Goal: Information Seeking & Learning: Learn about a topic

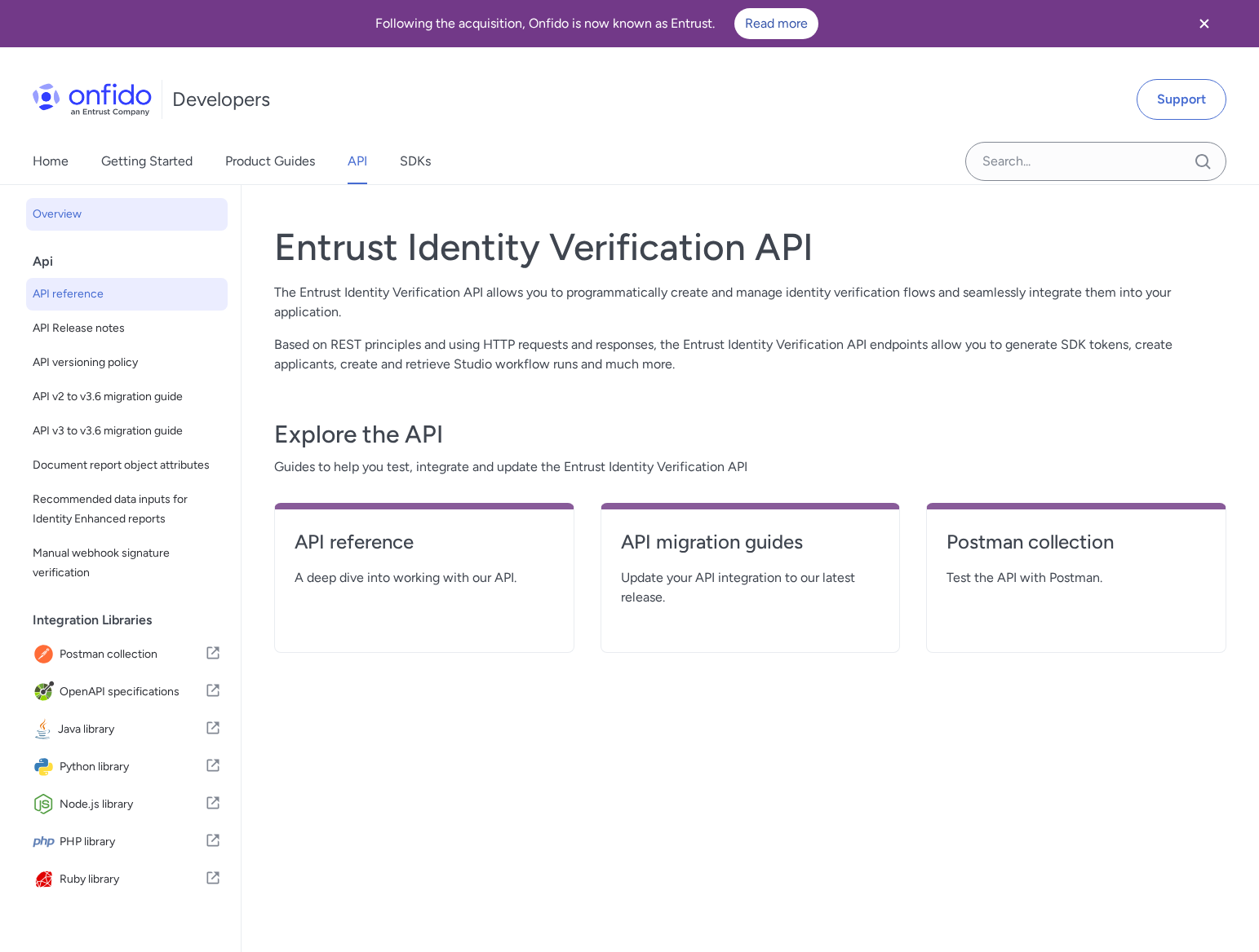
click at [99, 294] on span "API reference" at bounding box center [127, 294] width 188 height 20
select select "http"
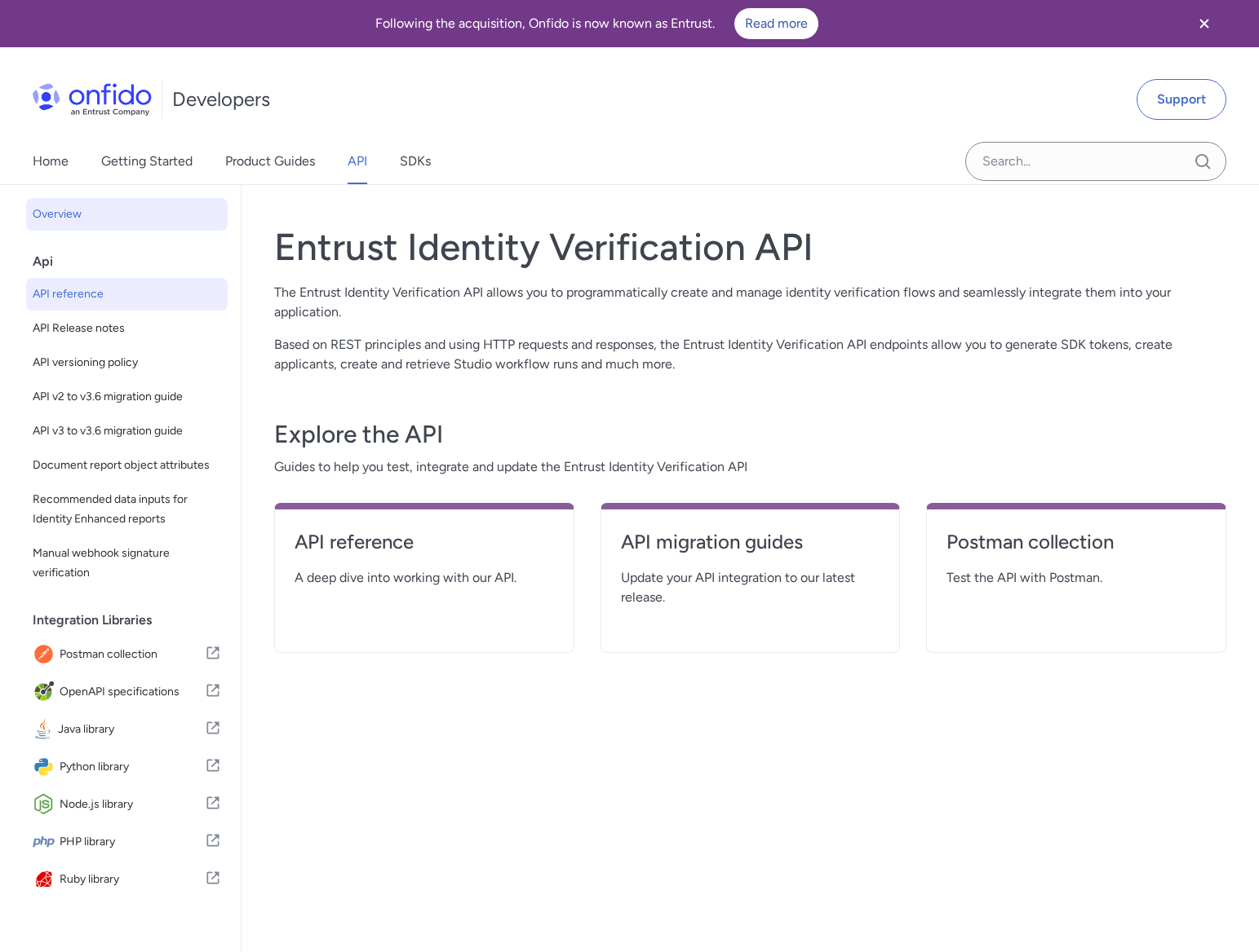
select select "http"
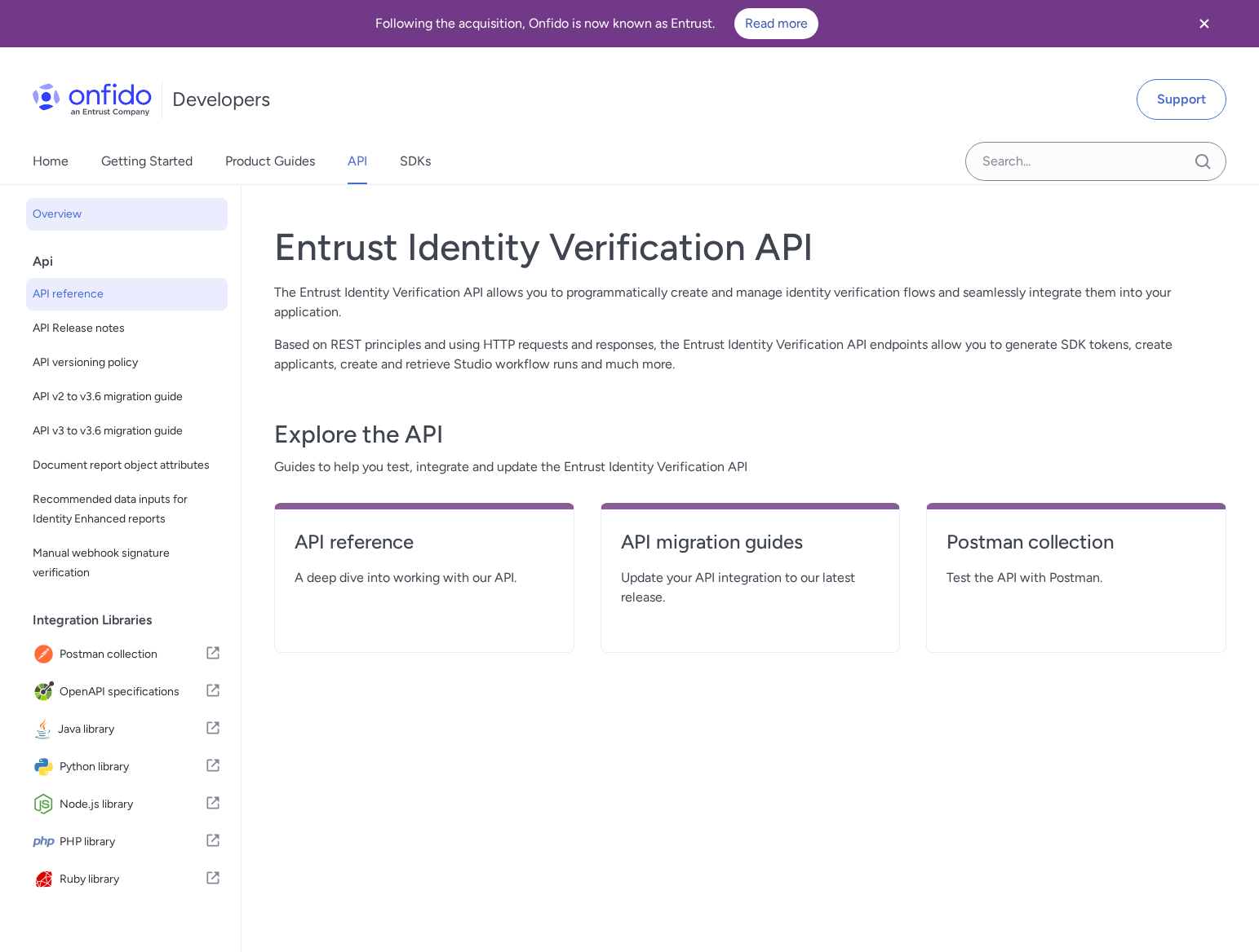
select select "http"
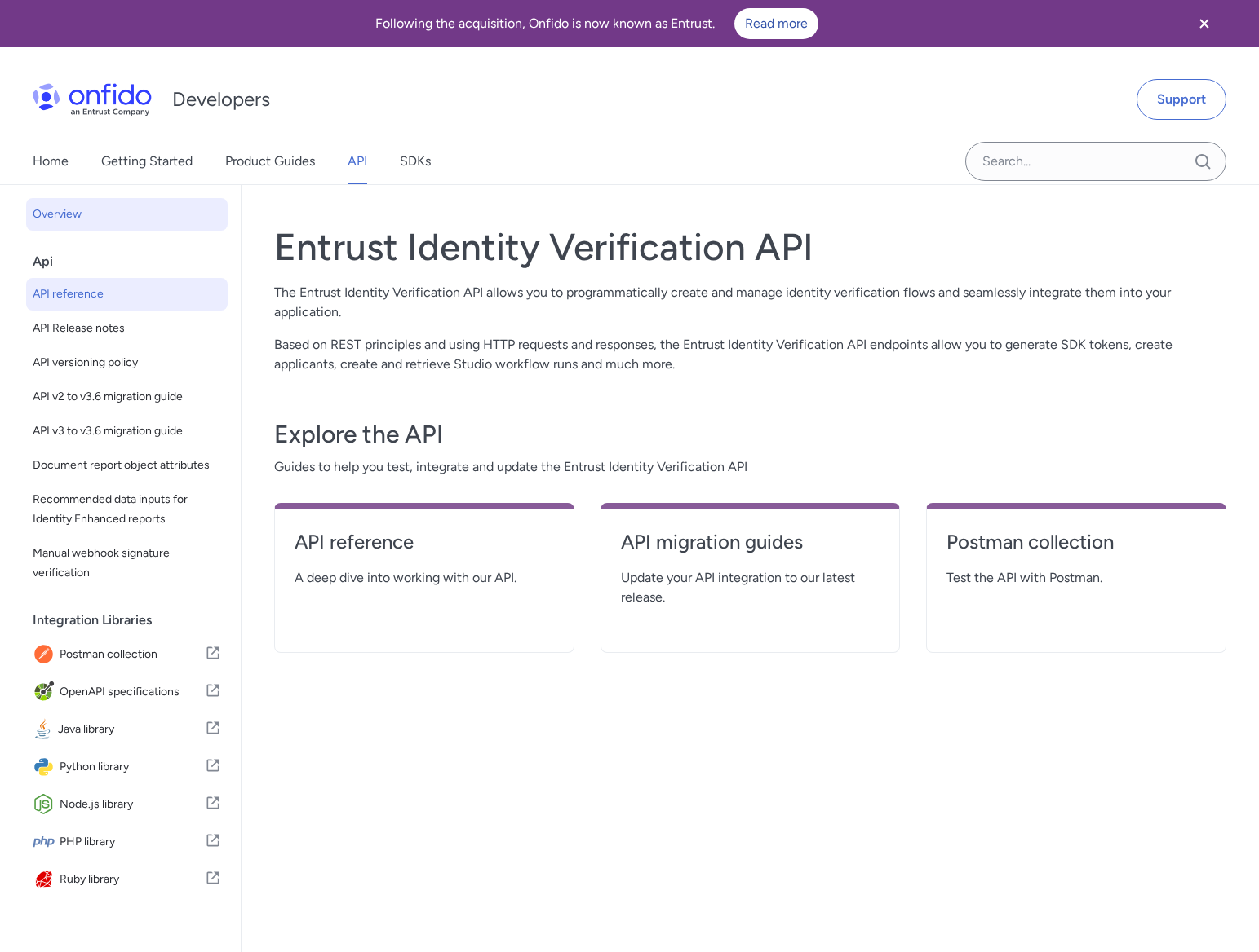
select select "http"
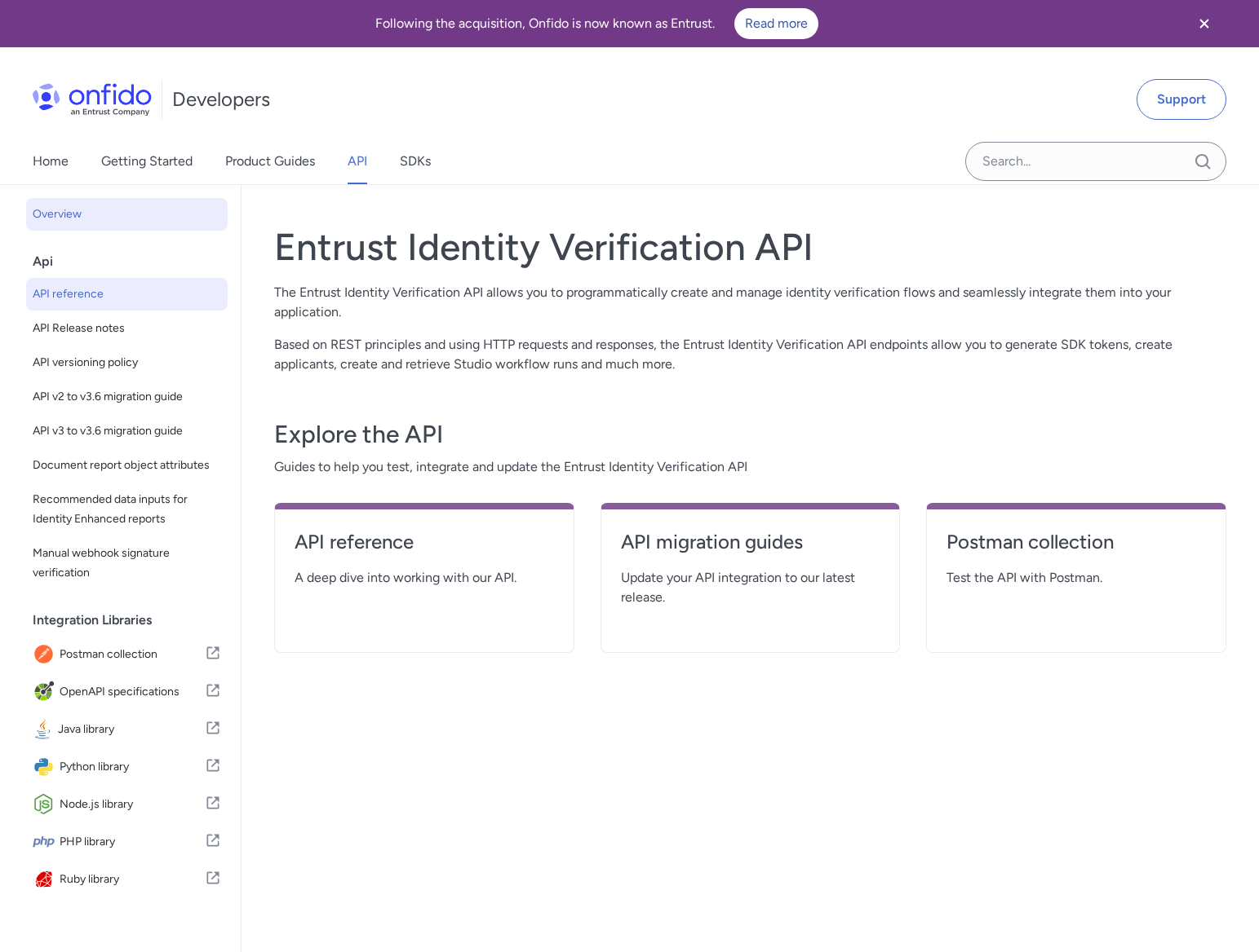
select select "http"
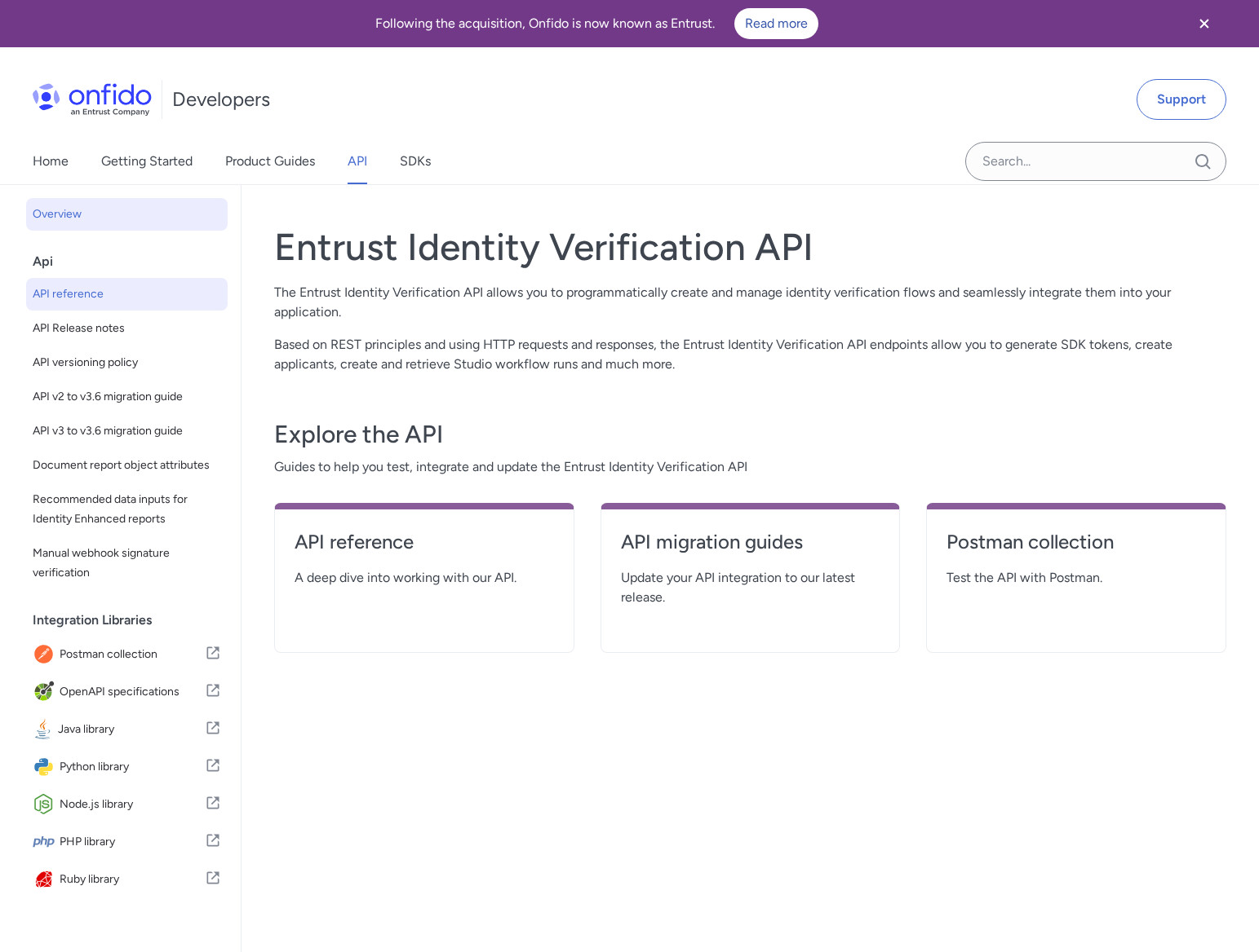
select select "http"
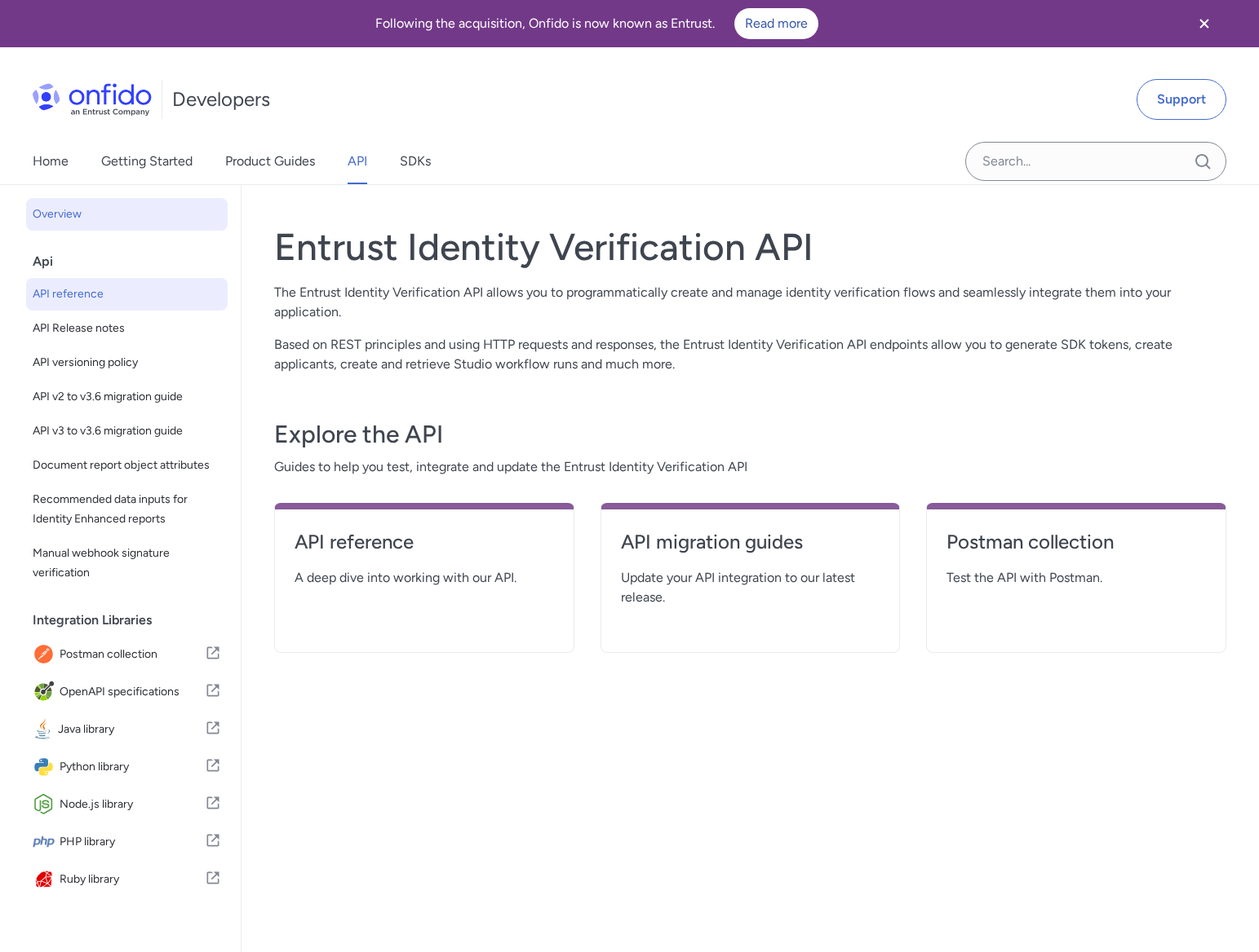
select select "http"
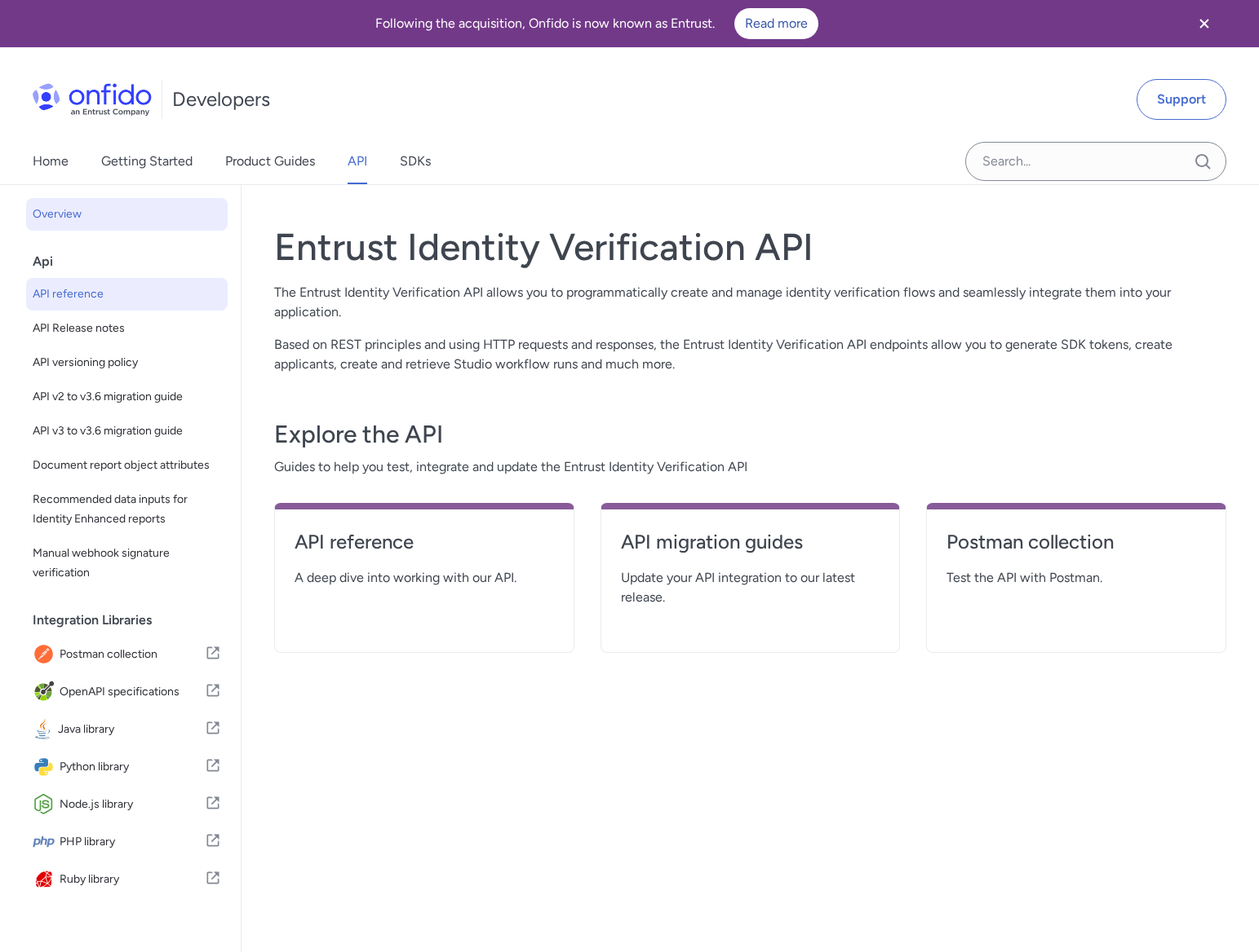
select select "http"
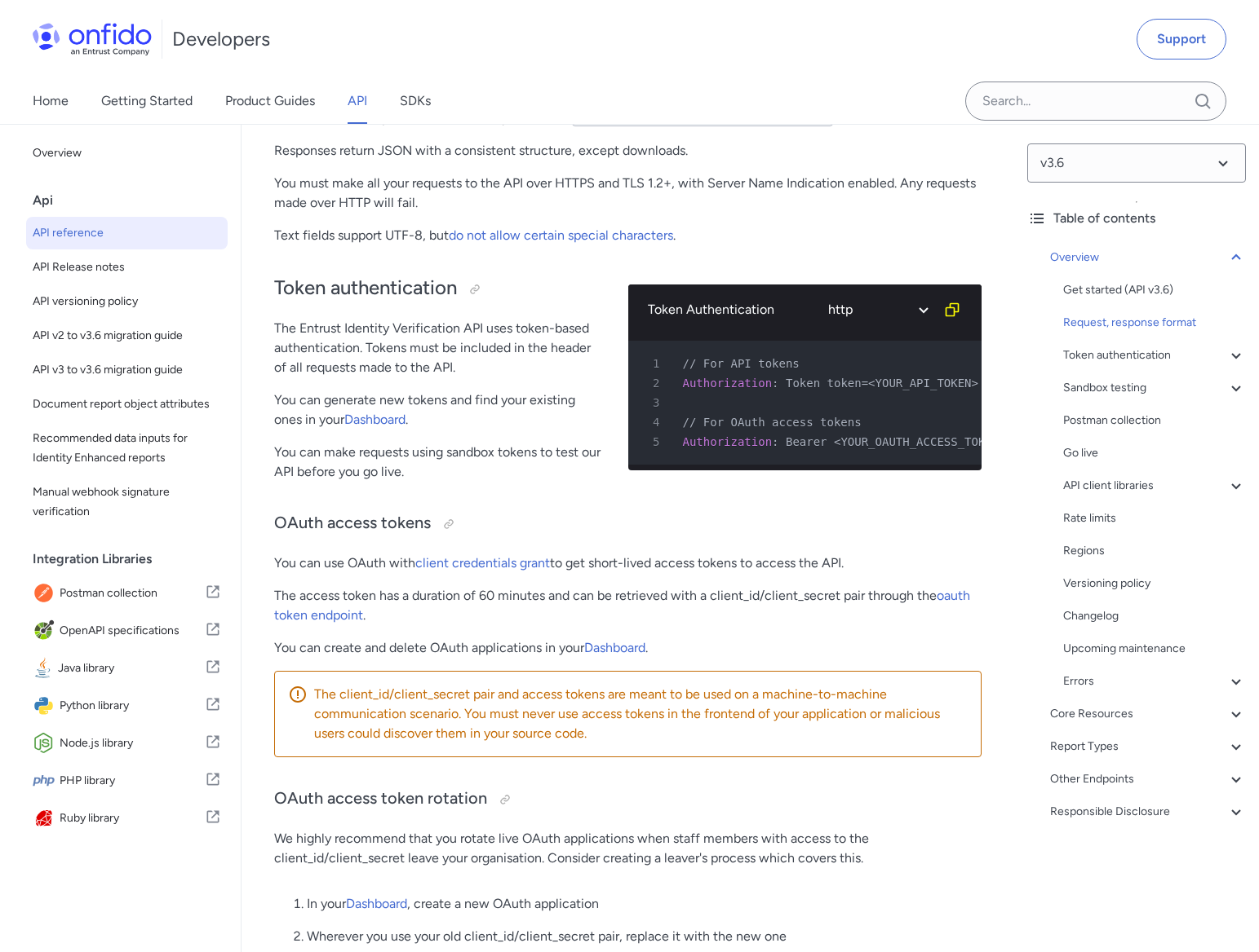
scroll to position [816, 0]
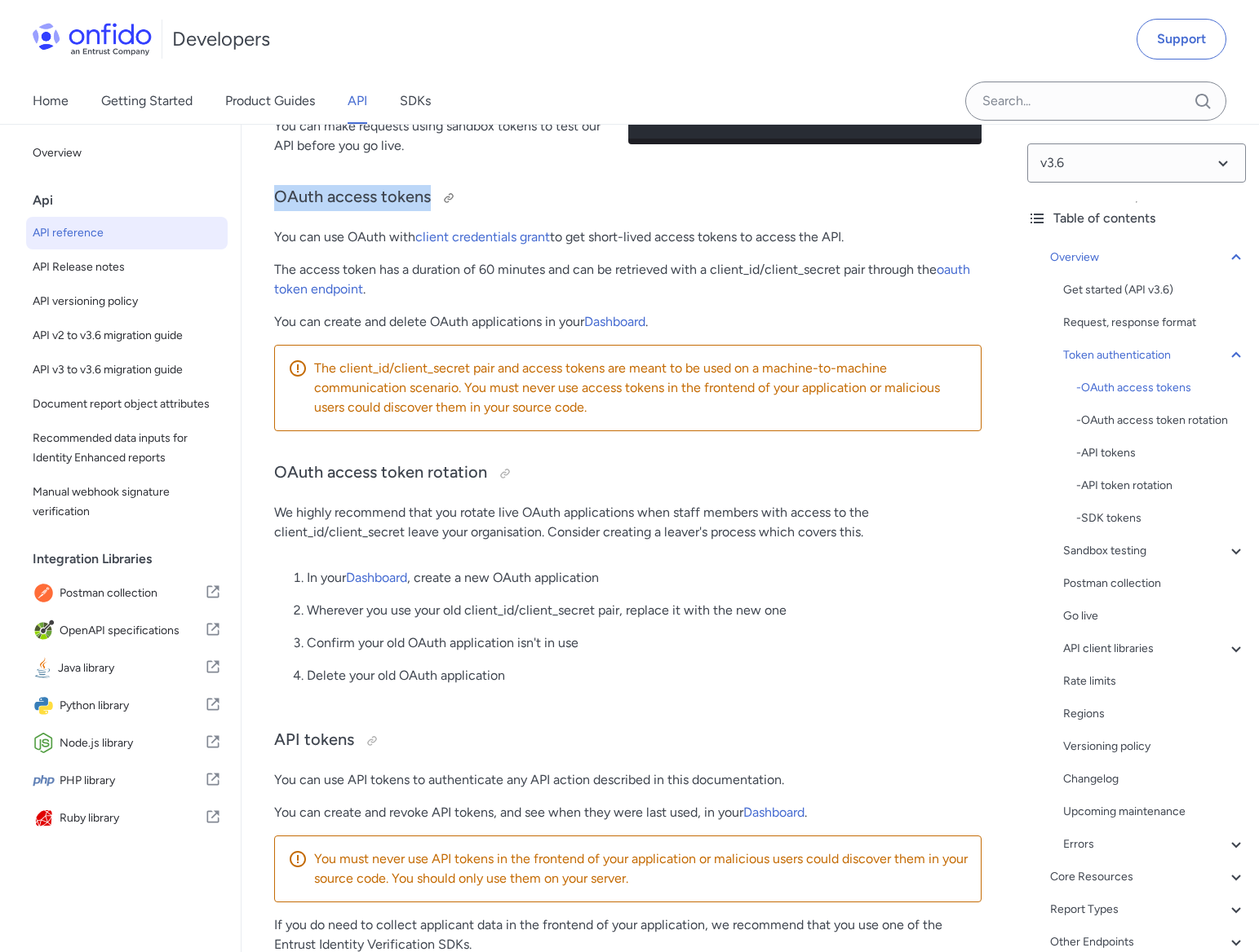
drag, startPoint x: 273, startPoint y: 195, endPoint x: 428, endPoint y: 198, distance: 155.0
drag, startPoint x: 428, startPoint y: 198, endPoint x: 379, endPoint y: 207, distance: 49.8
click at [379, 207] on h3 "OAuth access tokens" at bounding box center [628, 198] width 707 height 26
drag, startPoint x: 268, startPoint y: 471, endPoint x: 483, endPoint y: 475, distance: 215.0
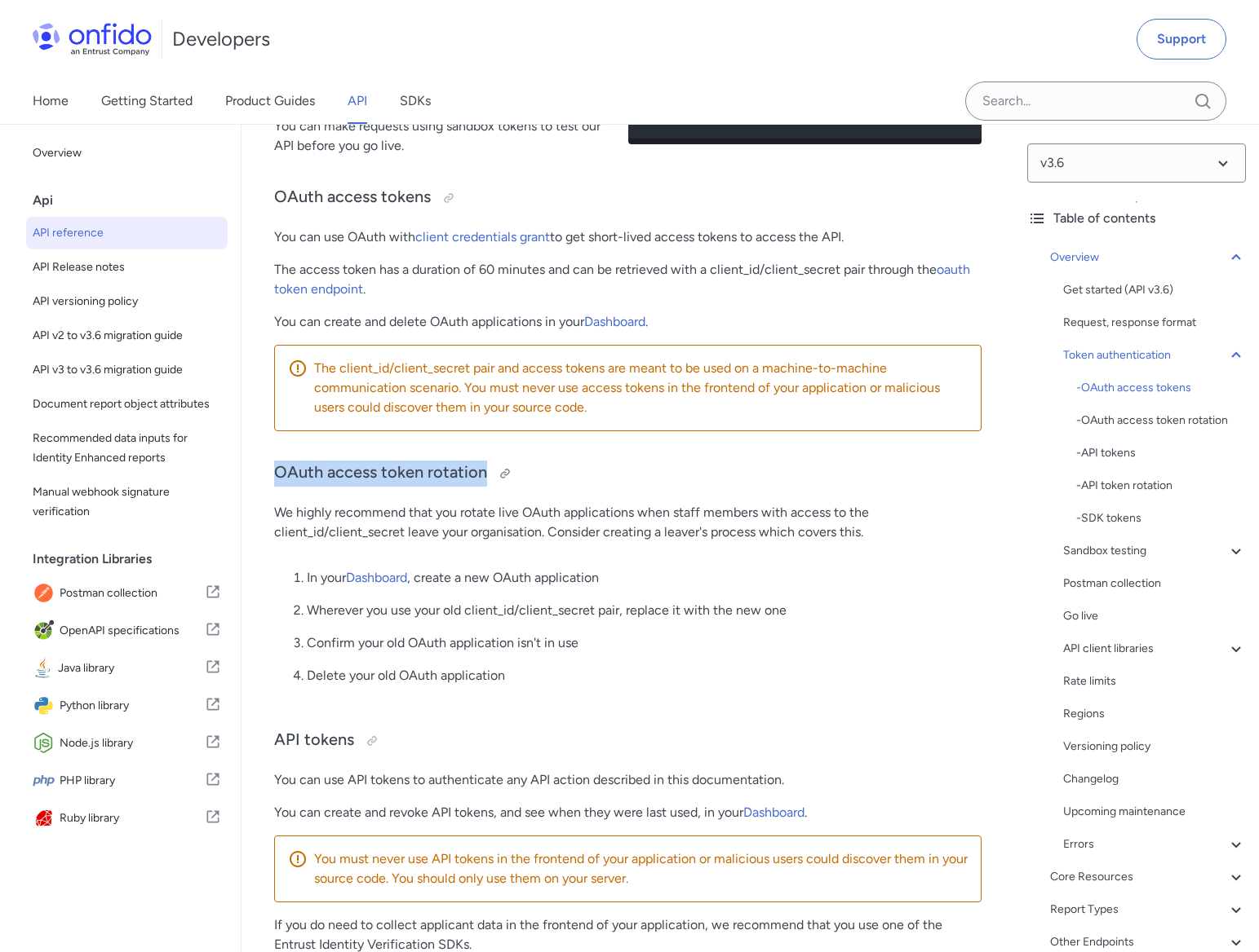
drag, startPoint x: 483, startPoint y: 475, endPoint x: 438, endPoint y: 477, distance: 45.0
click at [438, 477] on h3 "OAuth access token rotation" at bounding box center [628, 474] width 707 height 26
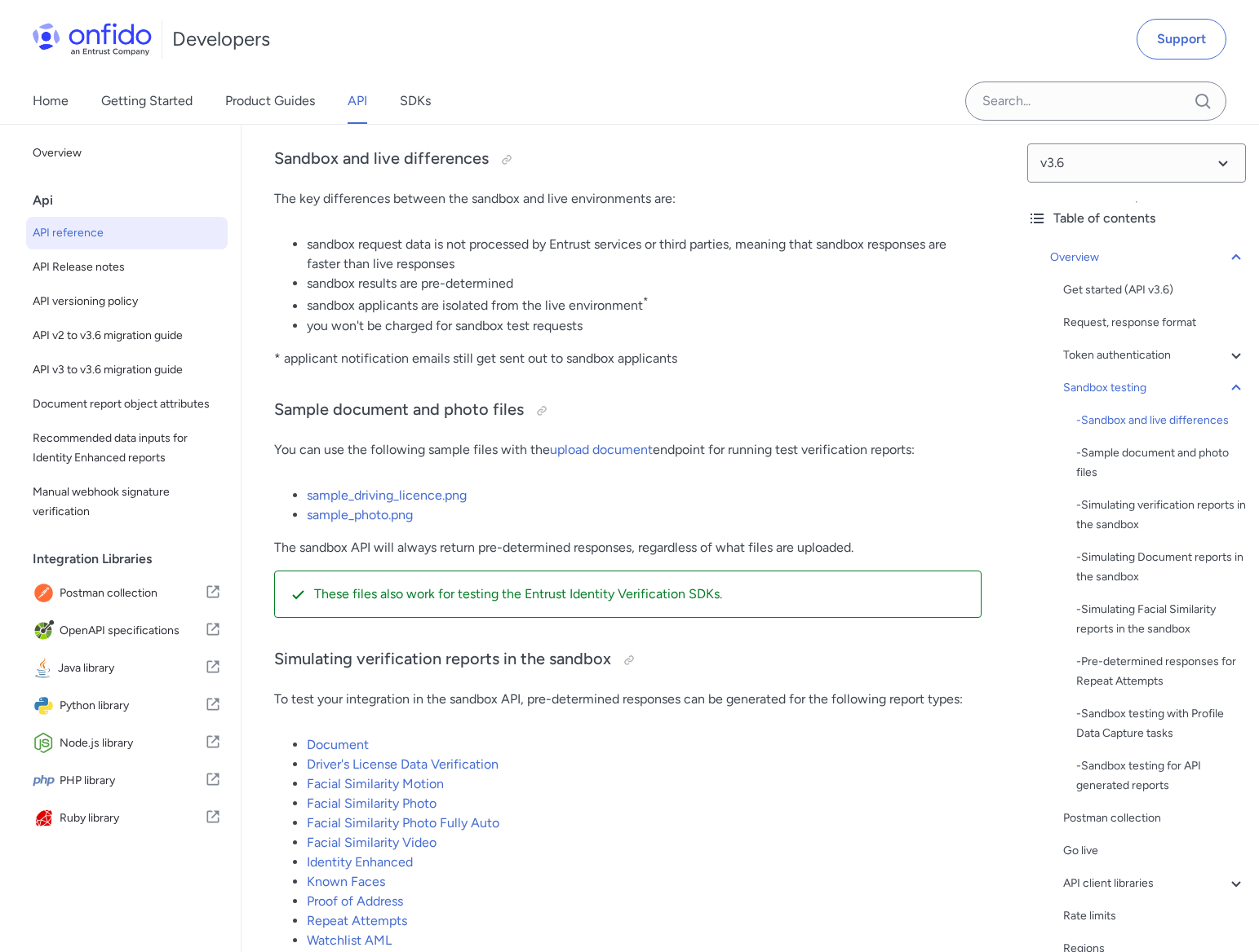
scroll to position [3343, 0]
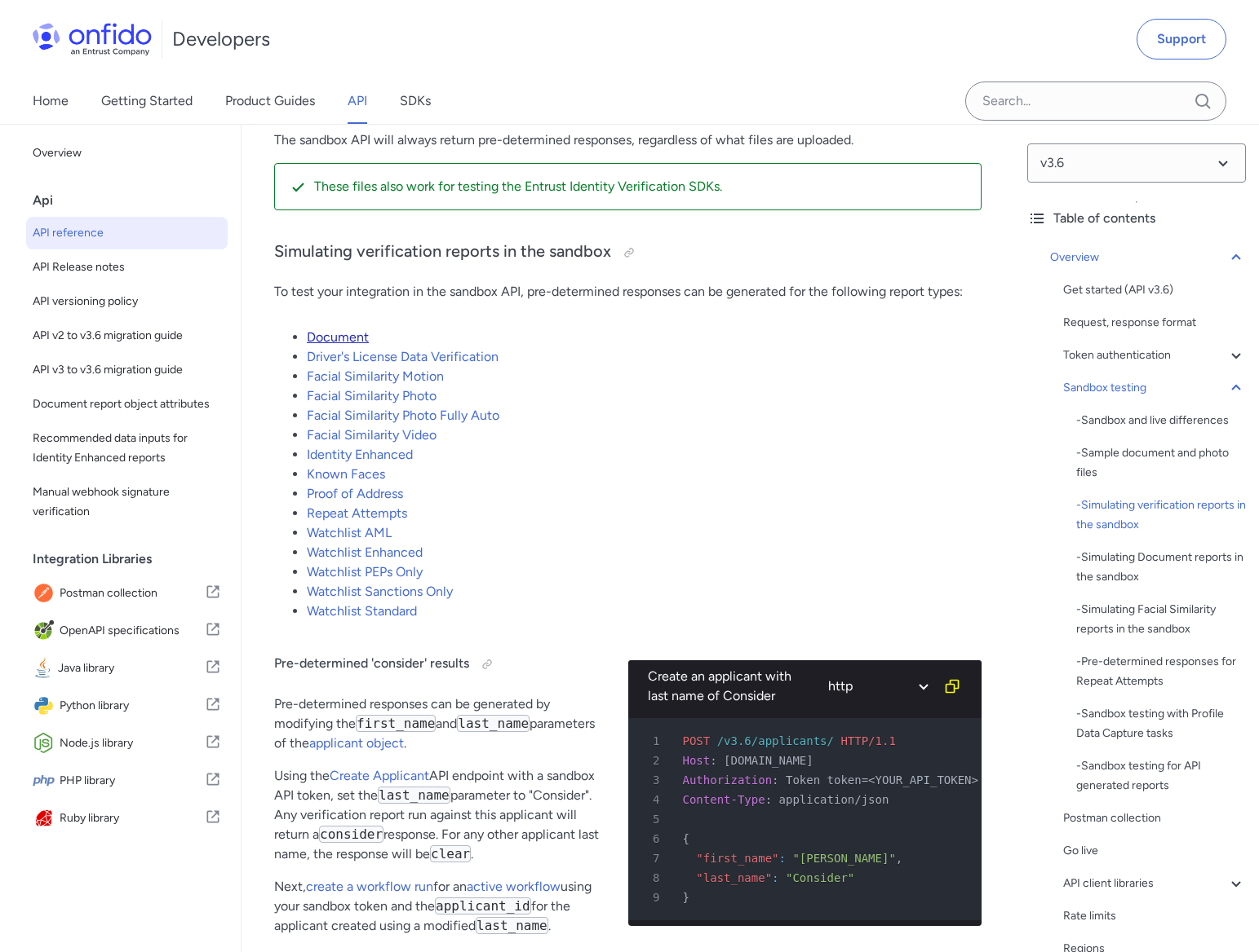
click at [345, 336] on link "Document" at bounding box center [338, 337] width 62 height 15
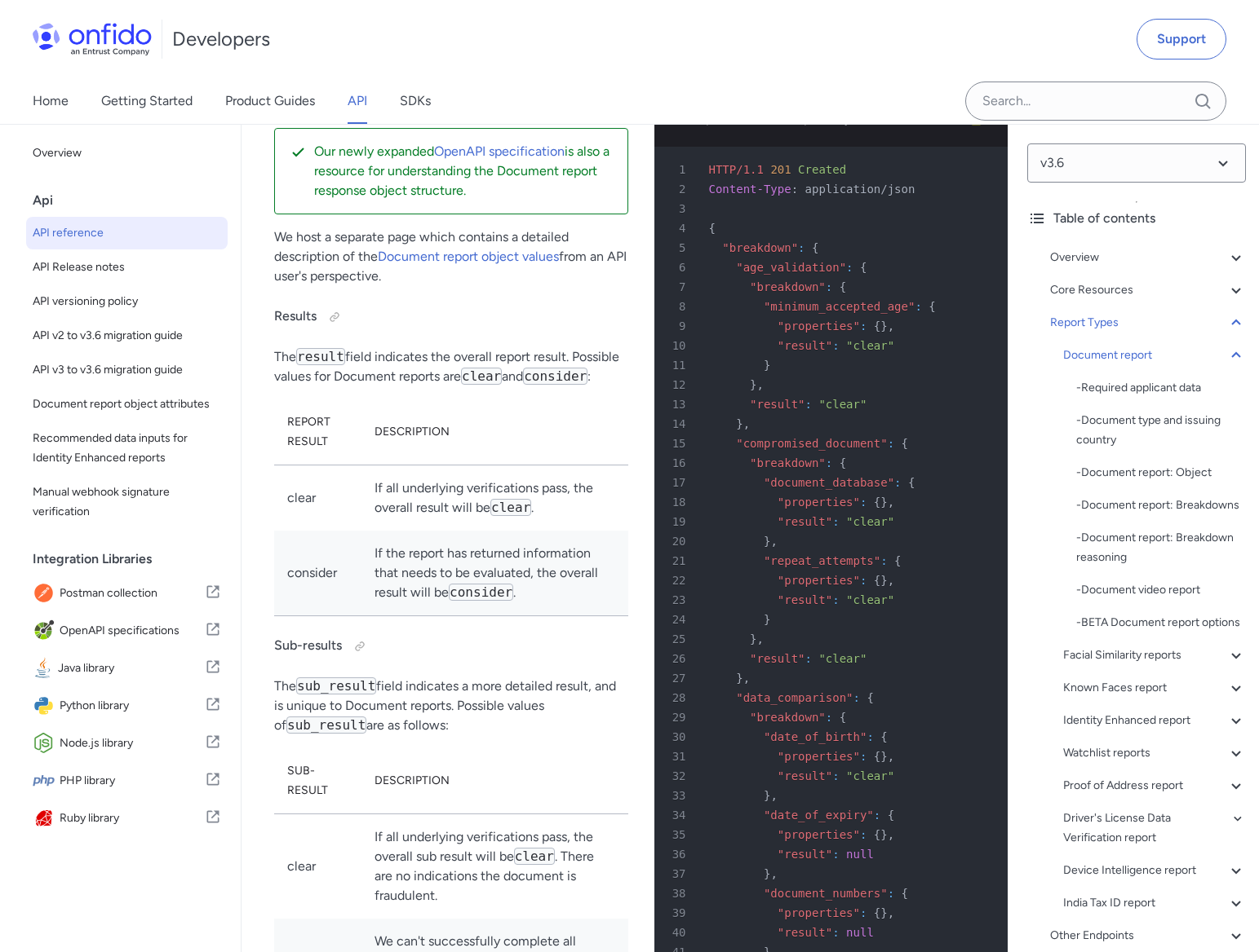
scroll to position [66245, 0]
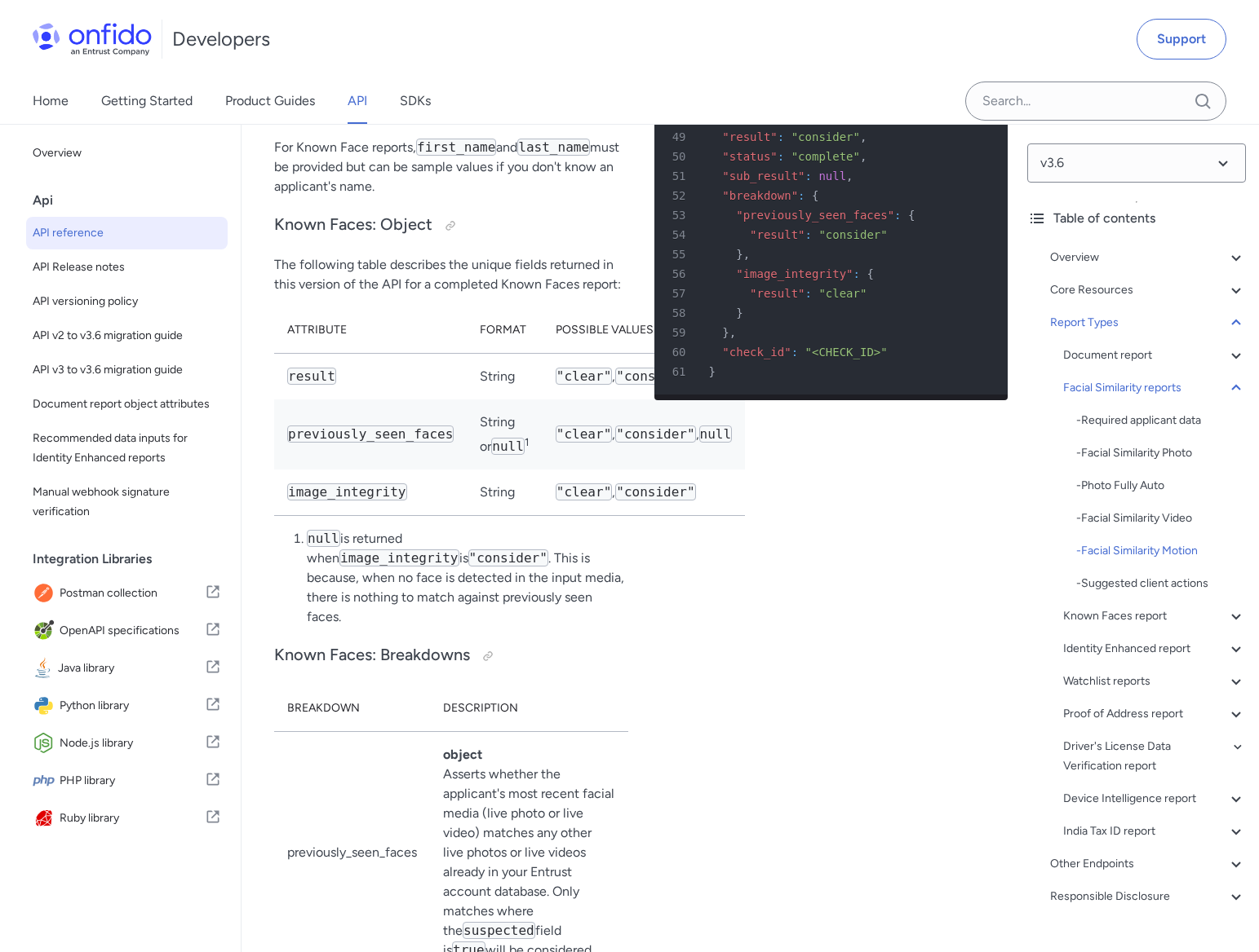
scroll to position [101062, 0]
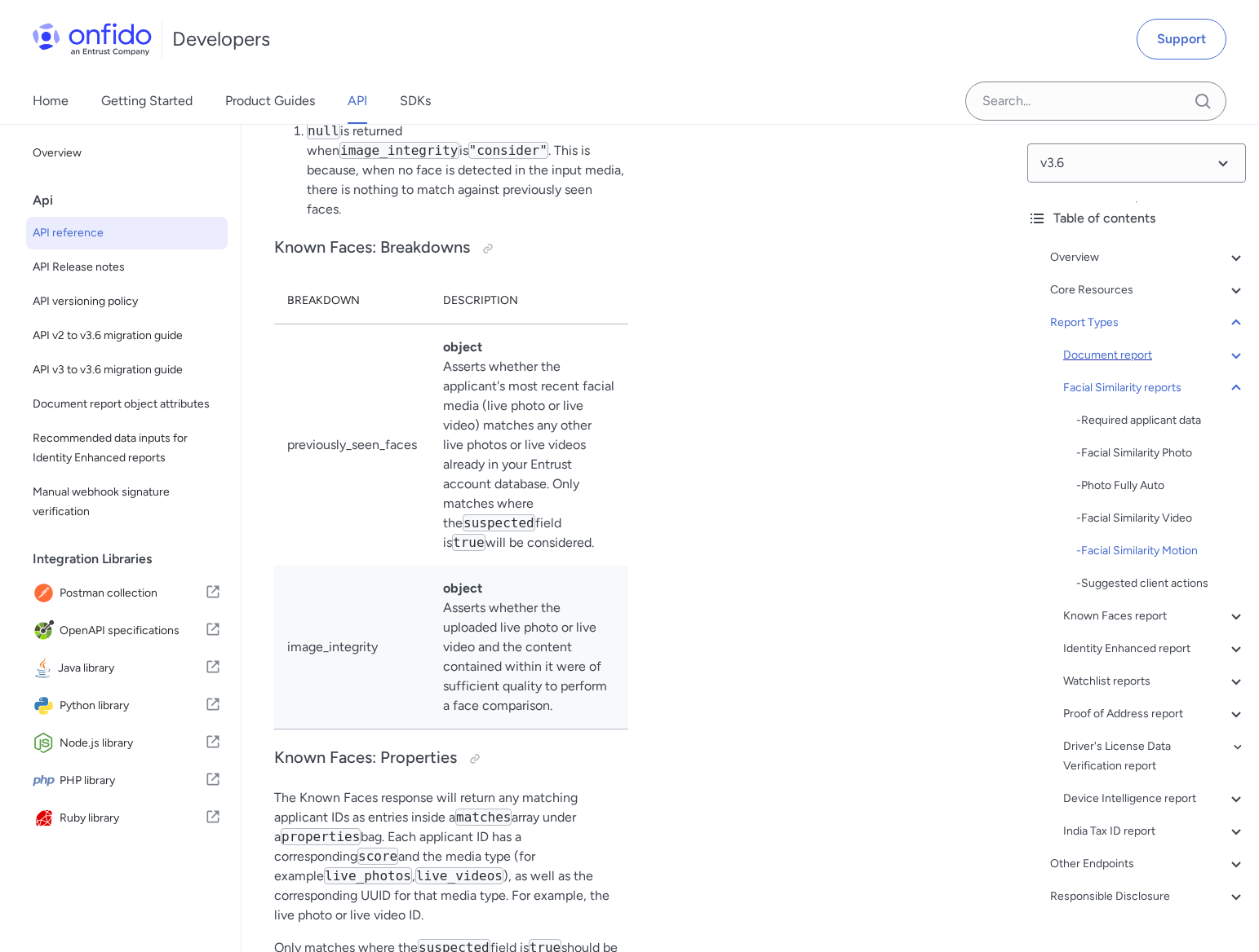
click at [1226, 355] on icon at bounding box center [1235, 355] width 20 height 20
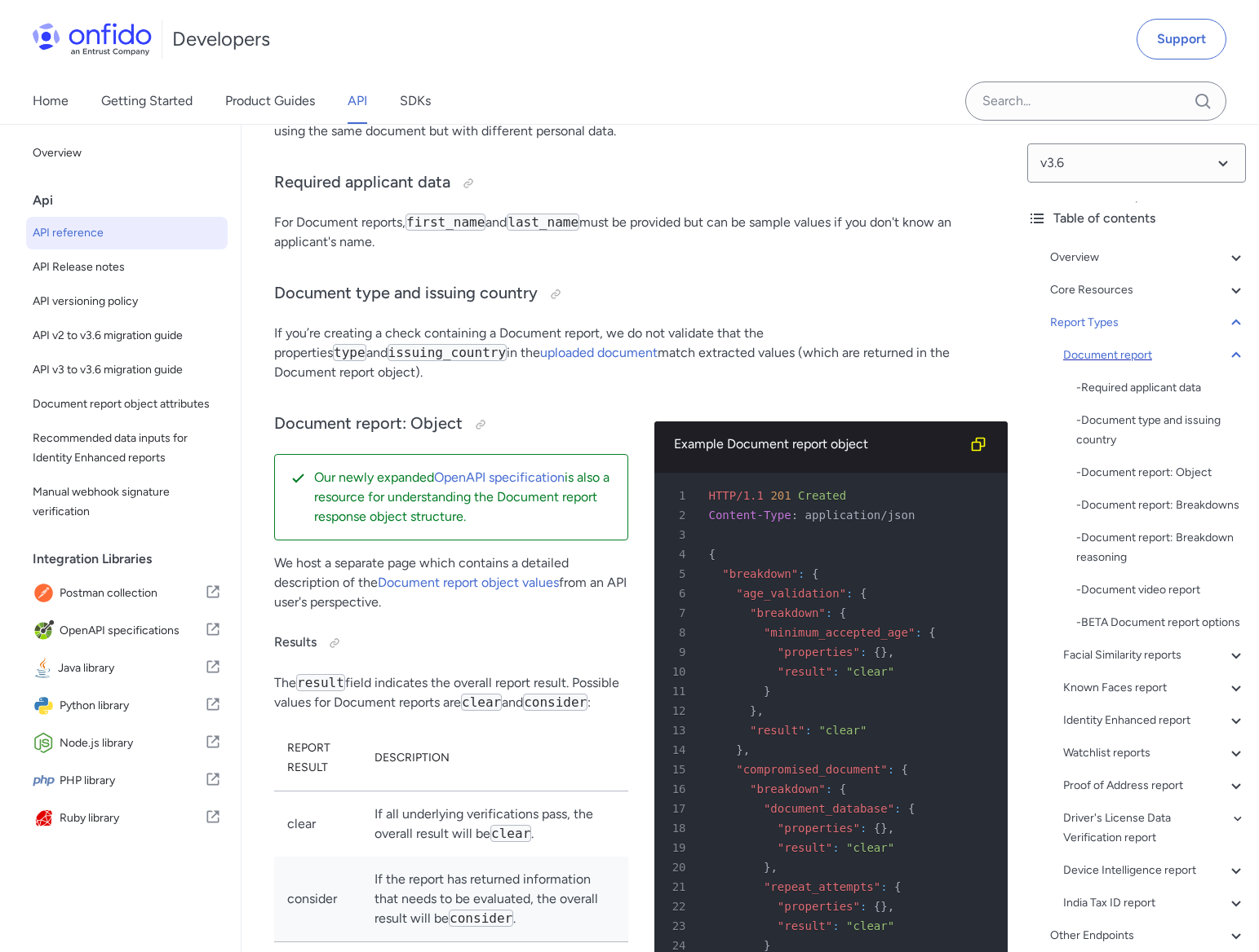
click at [1226, 355] on icon at bounding box center [1235, 355] width 20 height 20
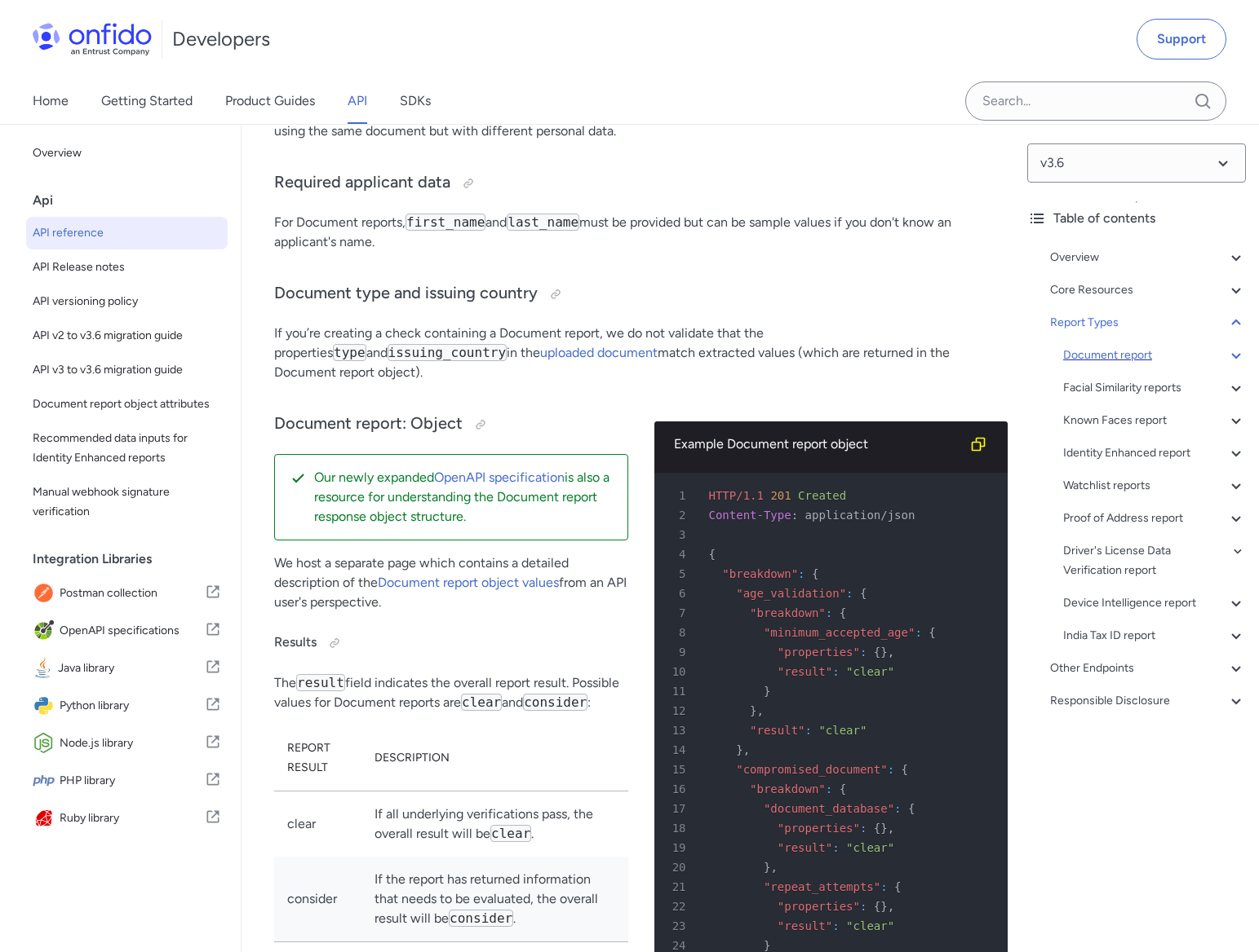
click at [1226, 290] on icon at bounding box center [1235, 289] width 20 height 20
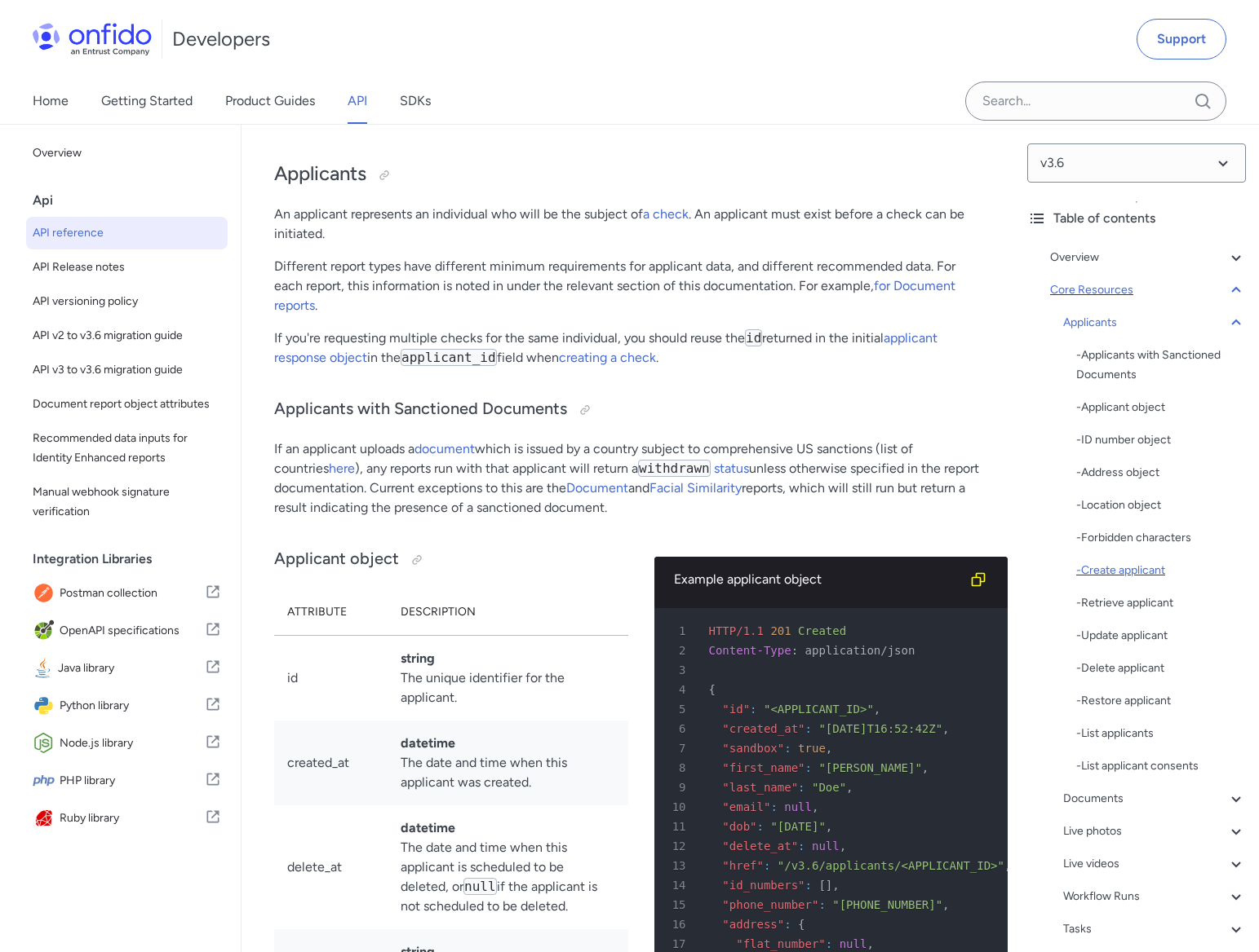
click at [1143, 563] on div "- Create applicant" at bounding box center [1160, 570] width 169 height 20
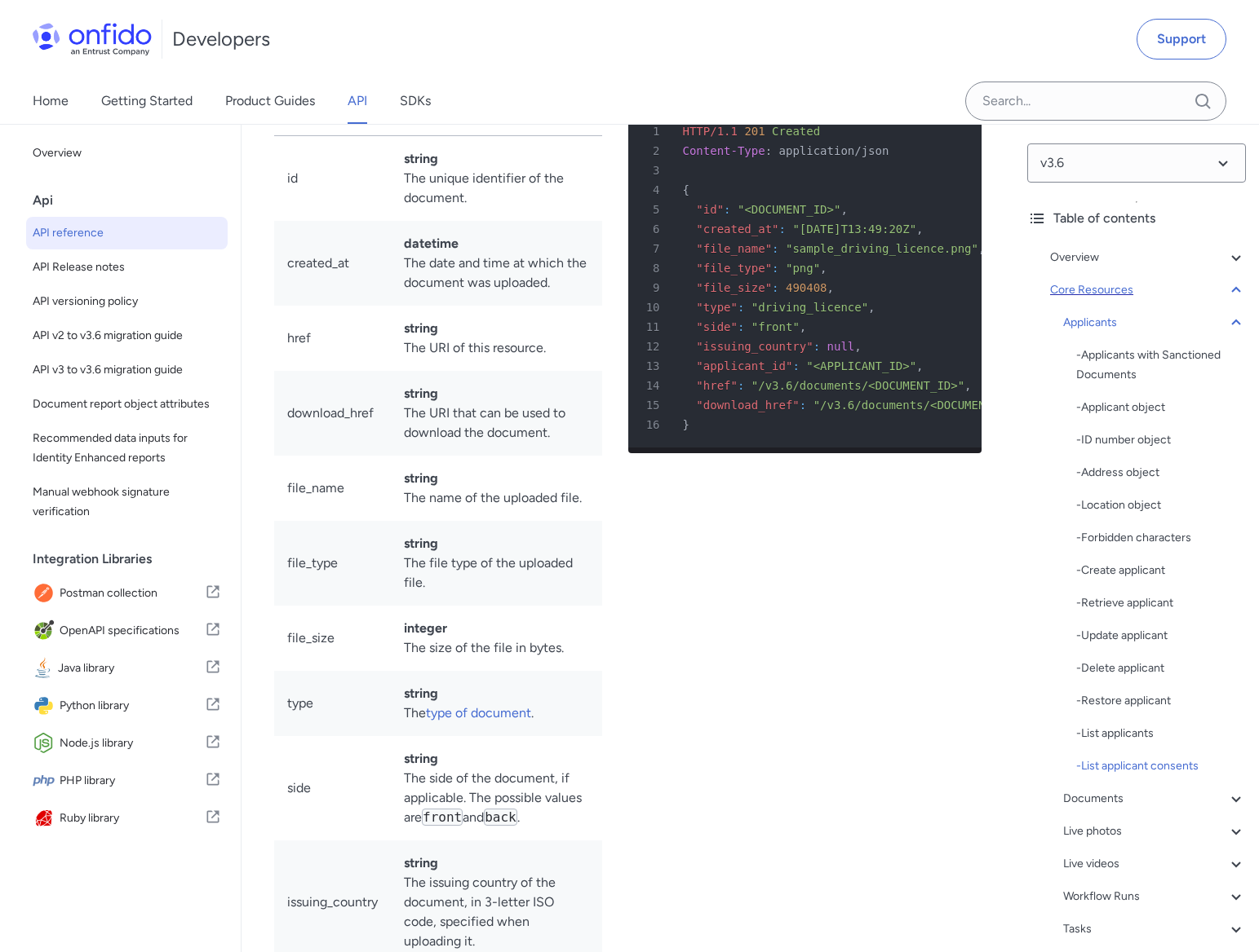
scroll to position [27990, 0]
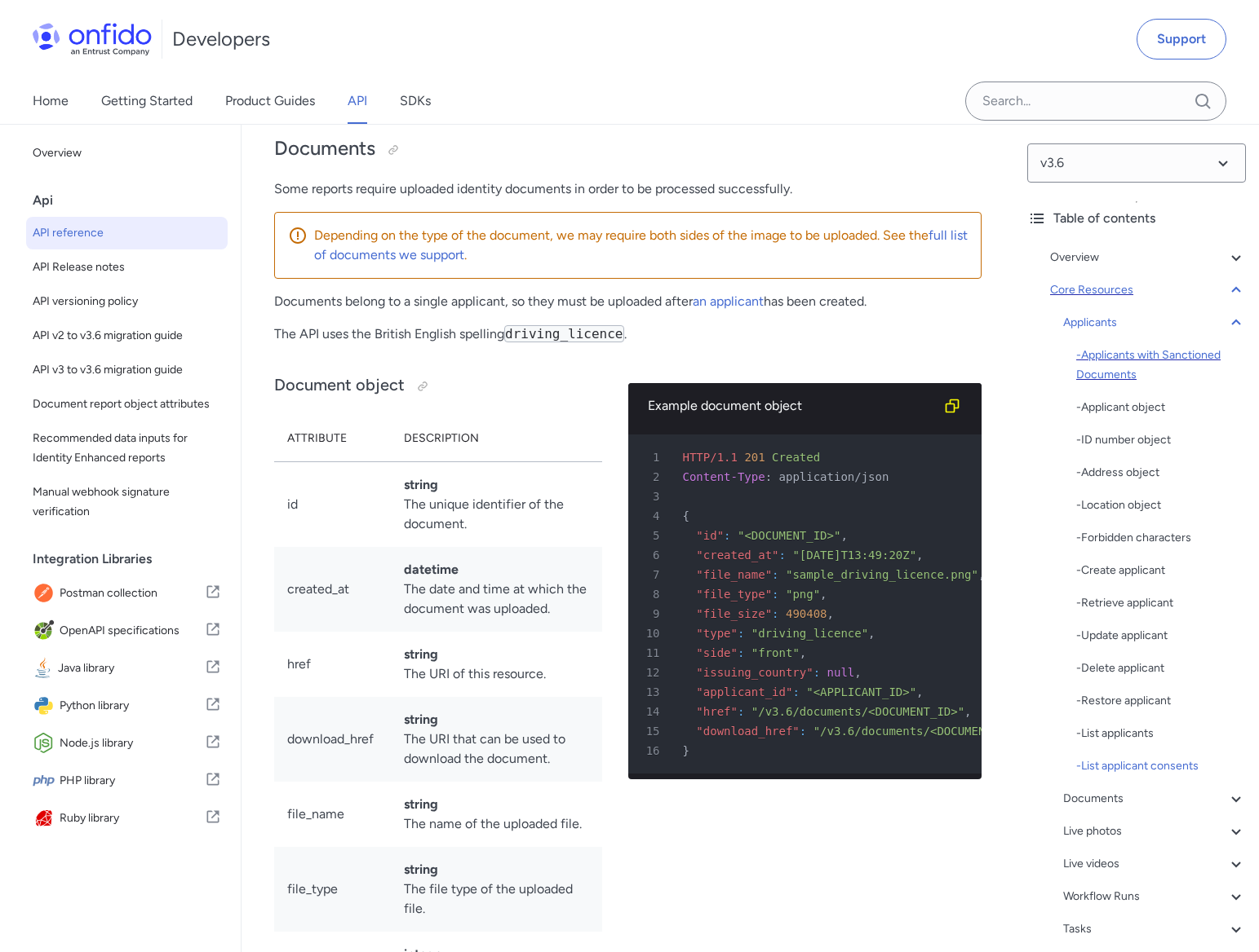
click at [1133, 358] on div "- Applicants with Sanctioned Documents" at bounding box center [1160, 366] width 169 height 39
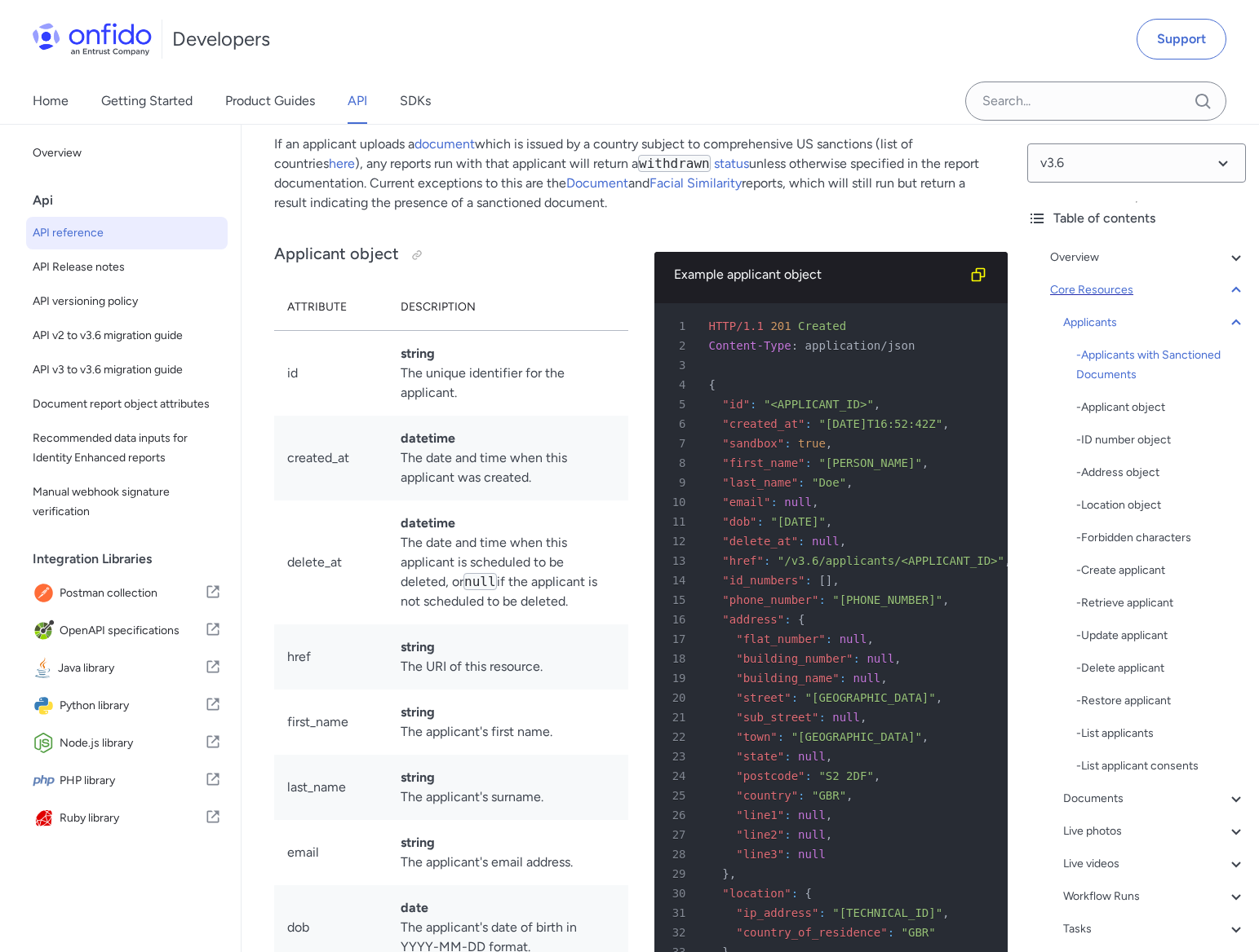
click at [739, 118] on h3 "Applicants with Sanctioned Documents" at bounding box center [628, 105] width 707 height 26
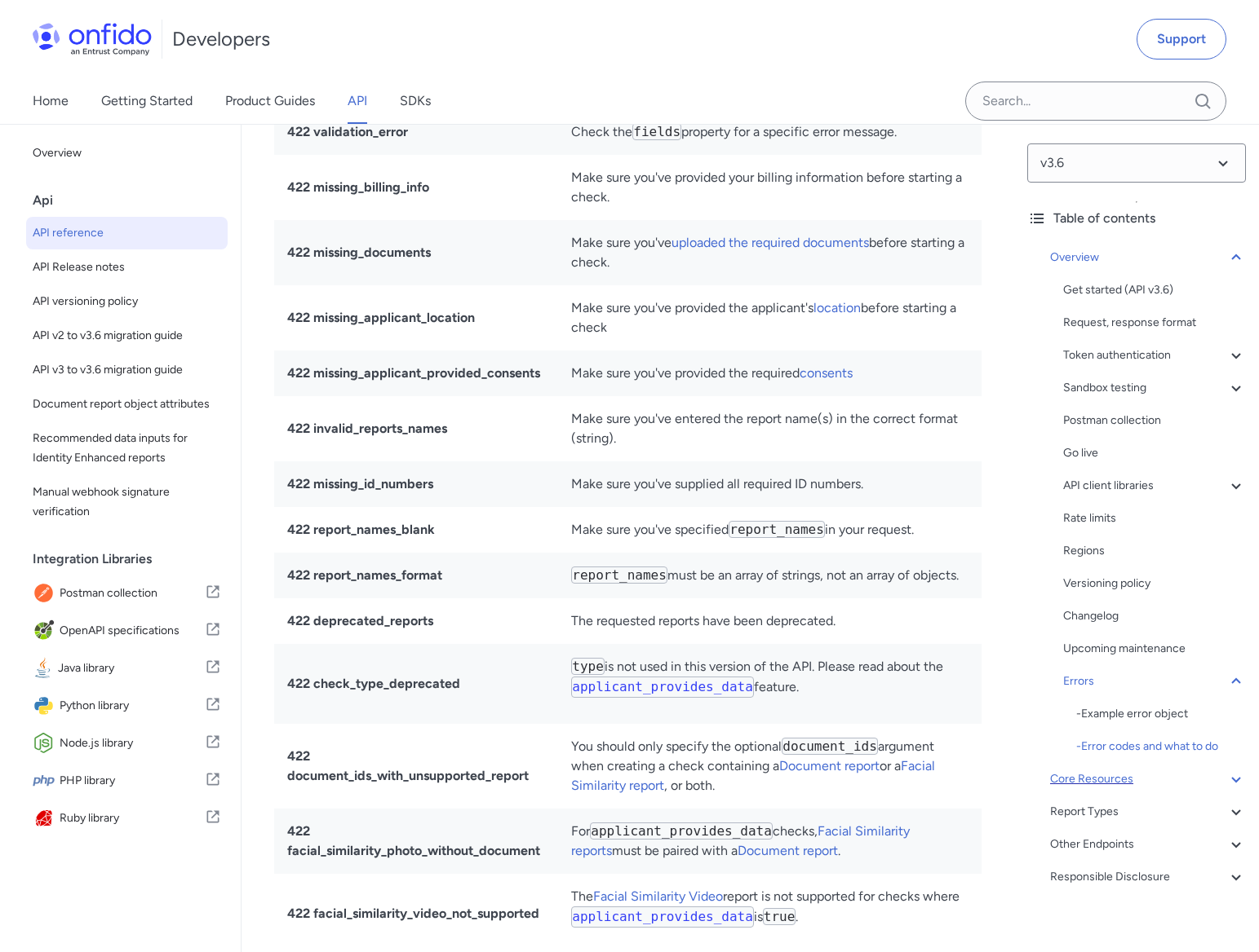
scroll to position [16084, 0]
